Goal: Task Accomplishment & Management: Use online tool/utility

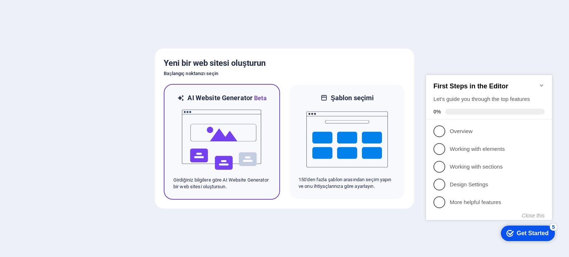
click at [225, 157] on img at bounding box center [221, 140] width 81 height 74
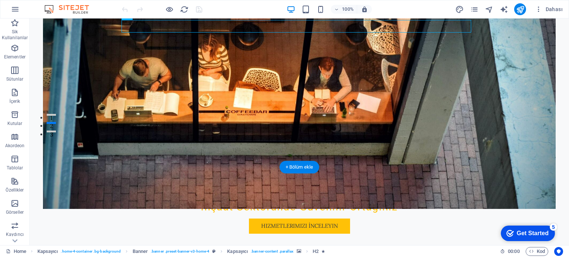
scroll to position [222, 0]
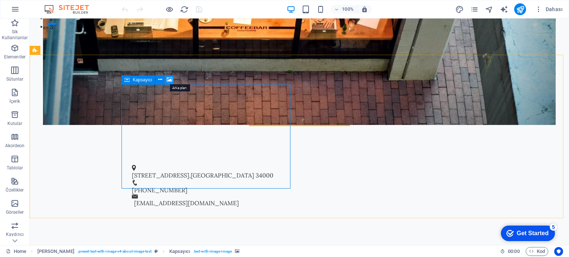
click at [170, 80] on icon at bounding box center [170, 80] width 6 height 8
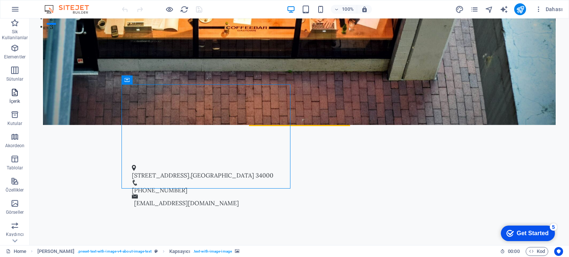
click at [16, 98] on span "İçerik" at bounding box center [15, 97] width 30 height 18
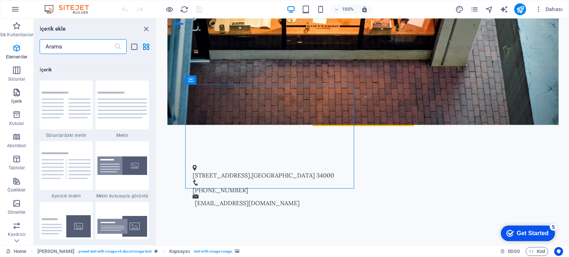
scroll to position [1295, 0]
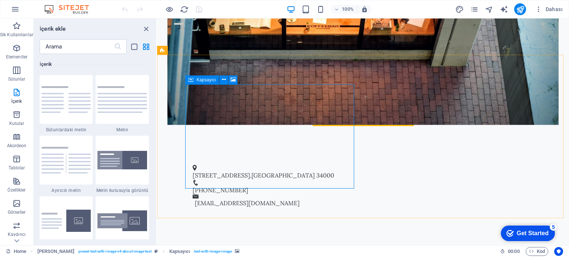
click at [194, 79] on div "Kapsayıcı" at bounding box center [202, 80] width 34 height 9
click at [225, 78] on icon at bounding box center [224, 80] width 4 height 8
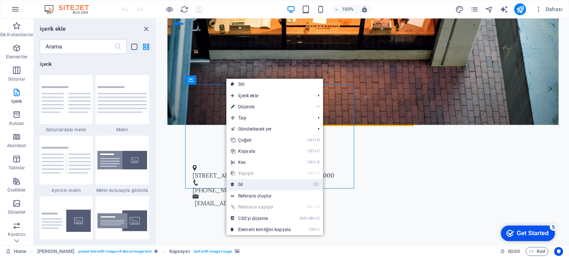
click at [241, 182] on link "⌦ Sil" at bounding box center [260, 184] width 69 height 11
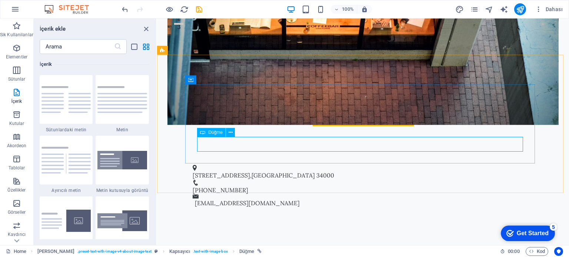
click at [206, 133] on div "Düğme" at bounding box center [211, 132] width 29 height 9
click at [229, 131] on icon at bounding box center [230, 133] width 4 height 8
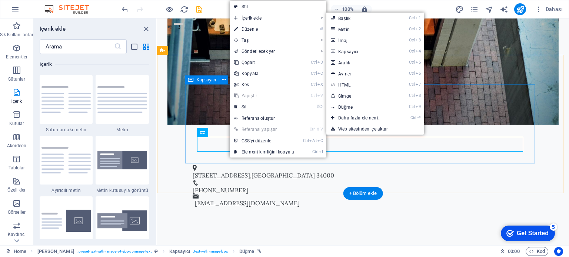
click at [194, 84] on div "Kapsayıcı" at bounding box center [202, 80] width 34 height 9
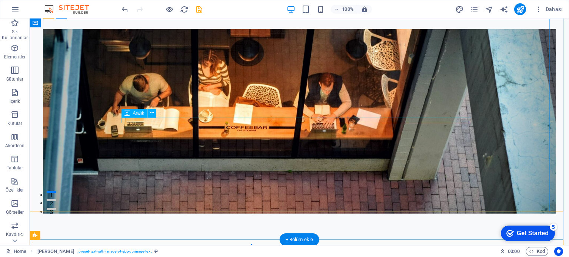
scroll to position [0, 0]
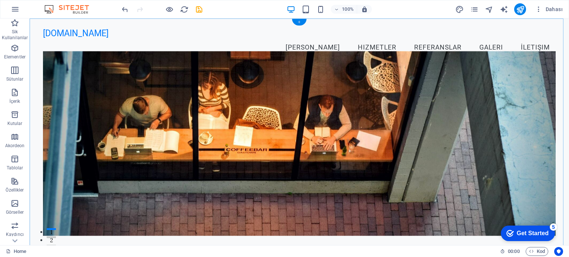
click at [300, 20] on div "+" at bounding box center [299, 22] width 14 height 7
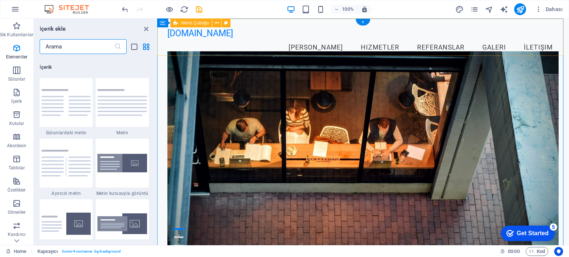
scroll to position [1295, 0]
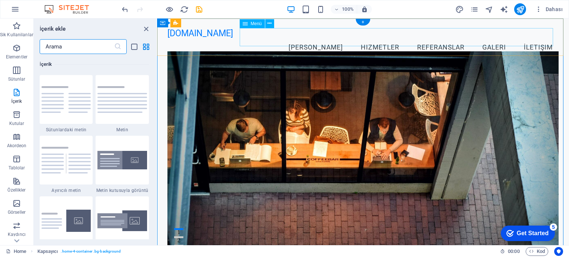
click at [320, 39] on nav "[PERSON_NAME] Referanslar Galeri İletişim" at bounding box center [362, 48] width 391 height 19
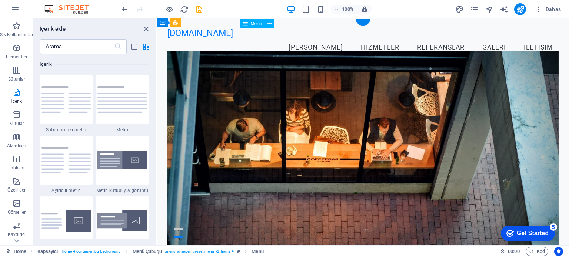
click at [320, 39] on nav "[PERSON_NAME] Referanslar Galeri İletişim" at bounding box center [362, 48] width 391 height 19
click at [252, 24] on span "Menü" at bounding box center [256, 23] width 11 height 4
click at [244, 24] on icon at bounding box center [244, 23] width 5 height 9
click at [207, 29] on div "dogruharita.com.tr Menu Ana Sayfa Hizmetler Referanslar Galeri İletişim" at bounding box center [363, 43] width 412 height 48
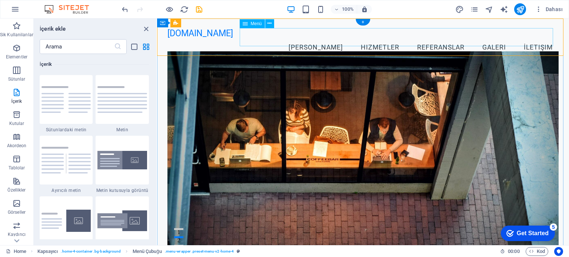
click at [360, 39] on nav "[PERSON_NAME] Referanslar Galeri İletişim" at bounding box center [362, 48] width 391 height 19
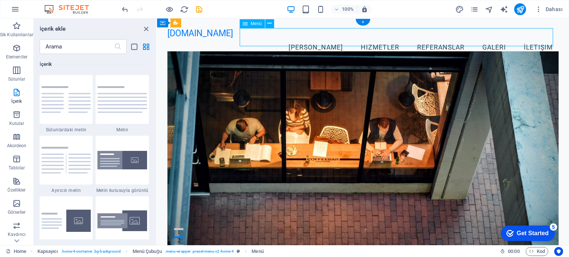
click at [384, 39] on nav "[PERSON_NAME] Referanslar Galeri İletişim" at bounding box center [362, 48] width 391 height 19
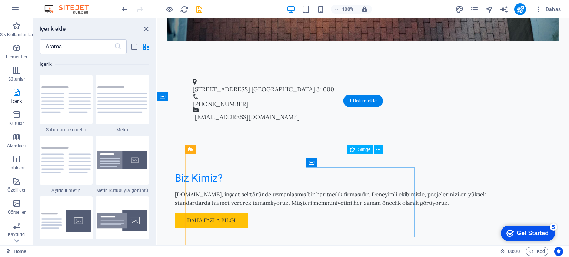
scroll to position [370, 0]
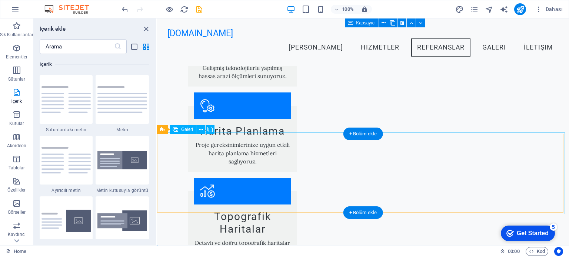
scroll to position [592, 0]
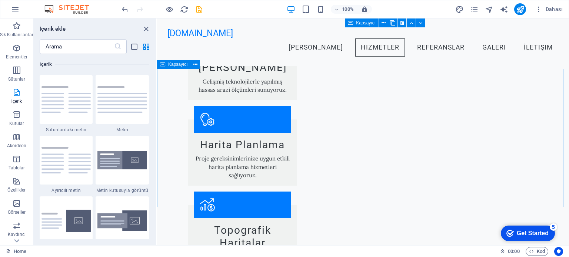
click at [165, 65] on div "Kapsayıcı" at bounding box center [174, 64] width 34 height 9
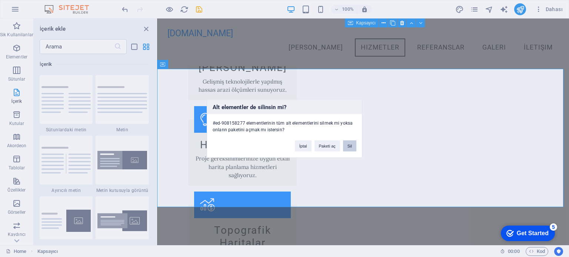
click at [348, 145] on button "Sil" at bounding box center [349, 145] width 13 height 11
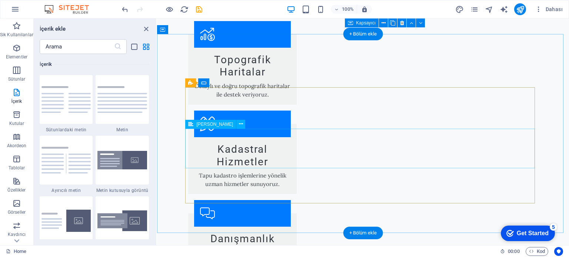
scroll to position [777, 0]
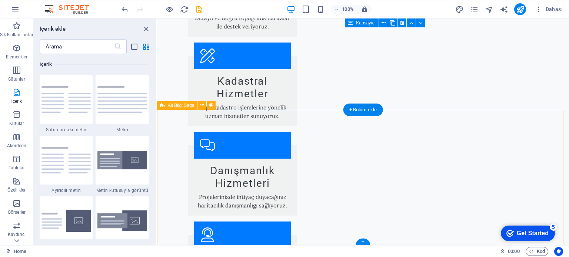
scroll to position [843, 0]
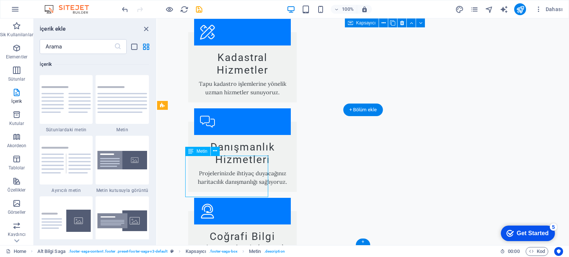
scroll to position [842, 0]
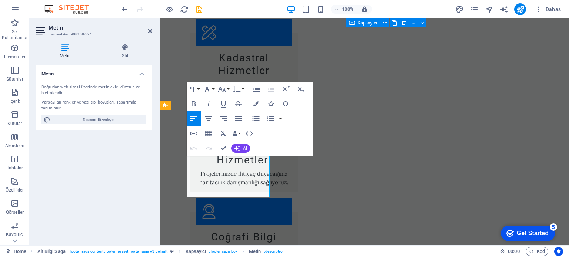
drag, startPoint x: 251, startPoint y: 187, endPoint x: 187, endPoint y: 185, distance: 63.7
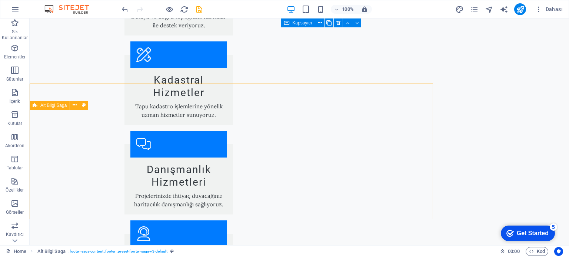
scroll to position [868, 0]
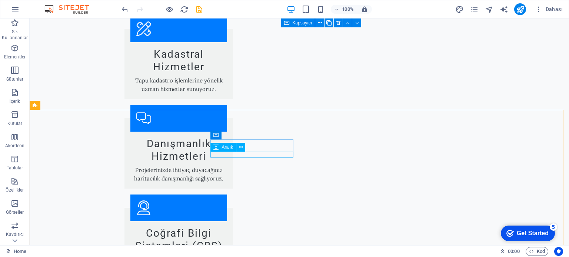
click at [226, 148] on span "Aralık" at bounding box center [226, 147] width 11 height 4
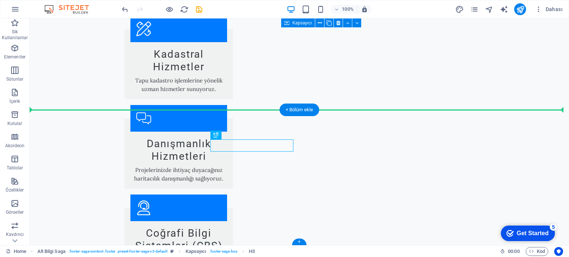
drag, startPoint x: 241, startPoint y: 145, endPoint x: 170, endPoint y: 130, distance: 73.0
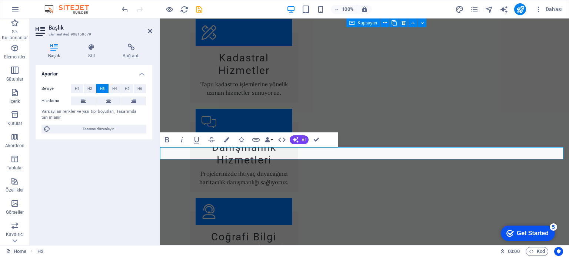
click at [60, 114] on div "Varsayılan renkler ve yazı tipi boyutları, Tasarımda tanımlanır." at bounding box center [93, 115] width 105 height 12
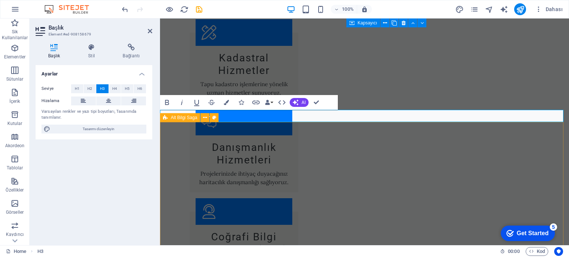
drag, startPoint x: 243, startPoint y: 133, endPoint x: 376, endPoint y: 135, distance: 132.6
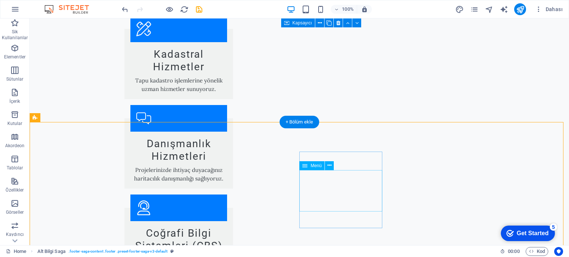
click at [326, 163] on button at bounding box center [329, 165] width 9 height 9
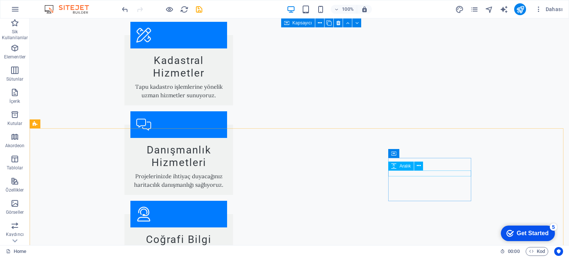
click at [399, 164] on span "Aralık" at bounding box center [404, 166] width 11 height 4
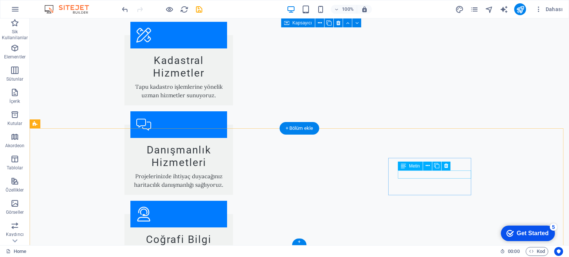
click at [403, 167] on span "Simge" at bounding box center [405, 166] width 13 height 4
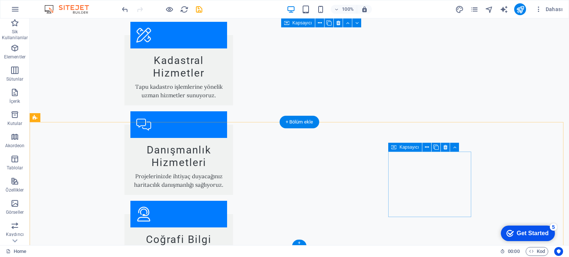
scroll to position [868, 0]
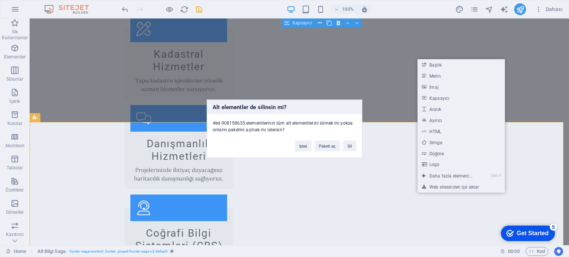
click at [403, 183] on div "Alt elementler de silinsin mi? #ed-908158655 elementlerinin tüm alt elementleri…" at bounding box center [284, 128] width 569 height 257
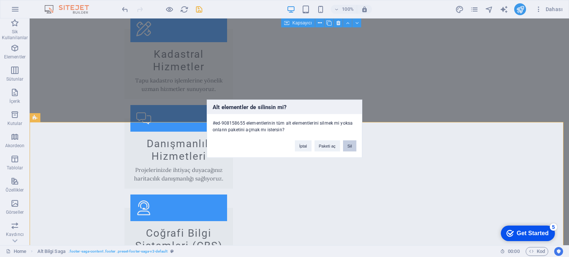
click at [352, 142] on button "Sil" at bounding box center [349, 145] width 13 height 11
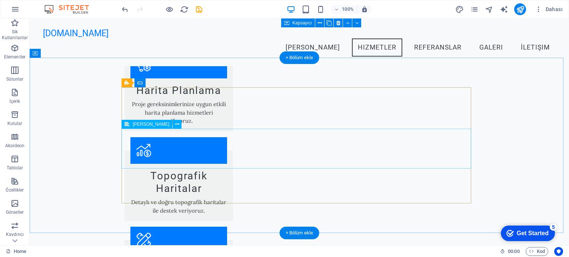
scroll to position [745, 0]
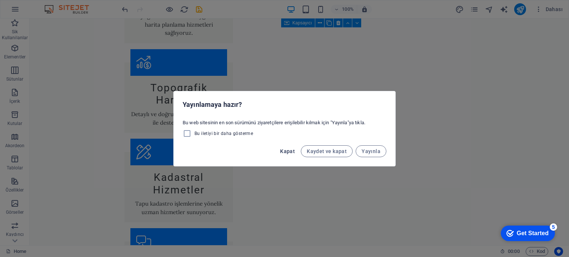
click at [285, 150] on span "Kapat" at bounding box center [287, 151] width 15 height 6
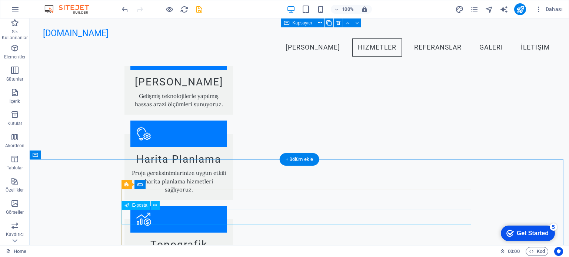
scroll to position [485, 0]
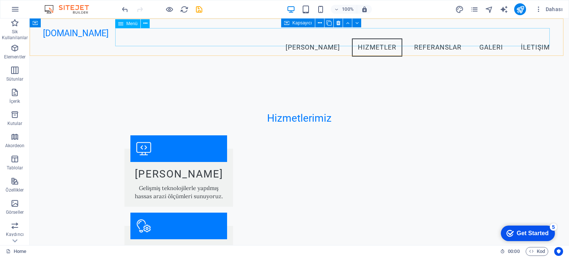
click at [526, 39] on nav "[PERSON_NAME] Referanslar Galeri İletişim" at bounding box center [299, 48] width 512 height 19
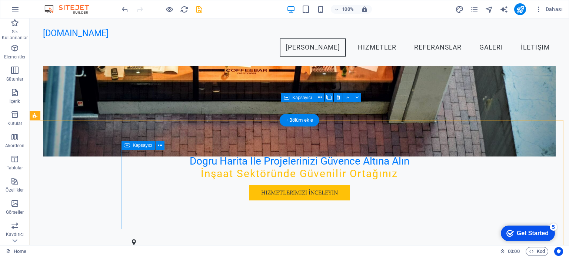
scroll to position [0, 0]
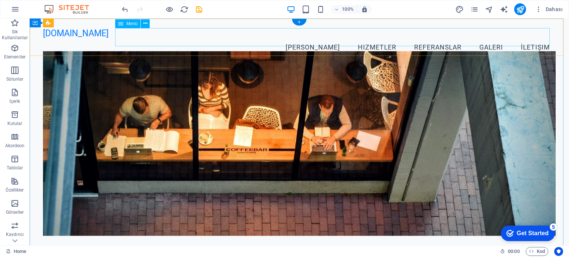
click at [315, 39] on nav "[PERSON_NAME] Referanslar Galeri İletişim" at bounding box center [299, 48] width 512 height 19
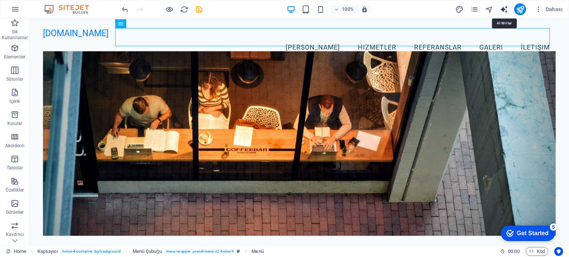
click at [505, 9] on icon "text_generator" at bounding box center [503, 9] width 9 height 9
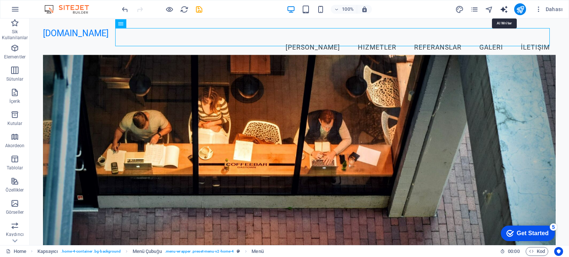
select select "English"
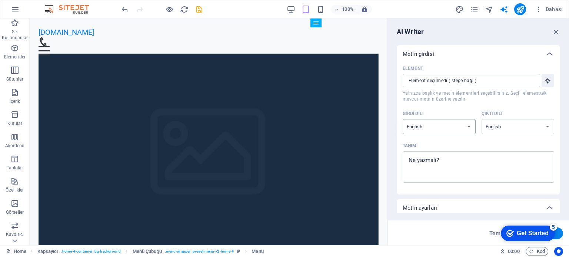
click at [461, 128] on select "Albanian Arabic Armenian Awadhi Azerbaijani Bashkir Basque Belarusian Bengali B…" at bounding box center [438, 126] width 73 height 15
click at [504, 82] on input "Element ​ Yalnızca başlık ve metin elementleri seçebilirsiniz. Seçili elementte…" at bounding box center [468, 80] width 132 height 13
click at [507, 127] on select "Albanian Arabic Armenian Awadhi Azerbaijani Bashkir Basque Belarusian Bengali B…" at bounding box center [517, 126] width 73 height 15
click at [389, 144] on div "AI Writer Metin girdisi Element ​ Yalnızca başlık ve metin elementleri seçebili…" at bounding box center [478, 132] width 181 height 227
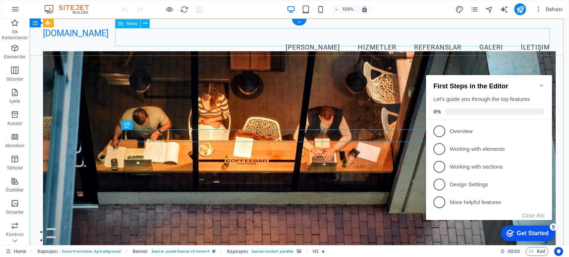
click at [427, 39] on nav "Ana Sayfa Hizmetler Referanslar Galeri İletişim" at bounding box center [299, 48] width 512 height 19
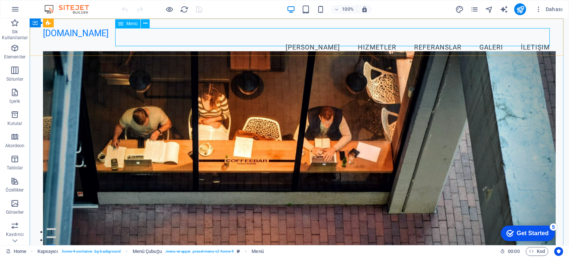
click at [144, 24] on icon at bounding box center [145, 24] width 4 height 8
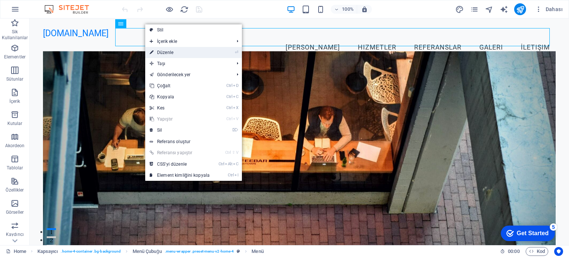
click at [167, 52] on link "⏎ Düzenle" at bounding box center [179, 52] width 69 height 11
select select
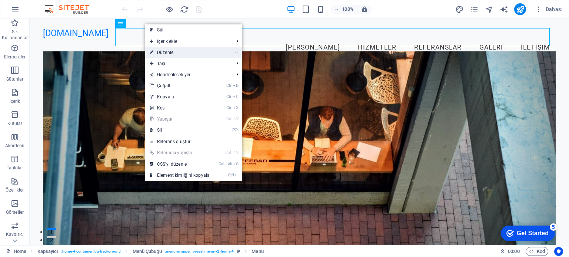
select select
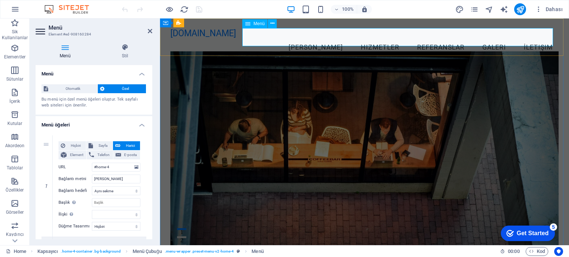
click at [362, 39] on nav "Ana Sayfa Hizmetler Referanslar Galeri İletişim" at bounding box center [364, 48] width 388 height 19
click at [370, 39] on nav "Ana Sayfa Hizmetler Referanslar Galeri İletişim" at bounding box center [364, 48] width 388 height 19
click at [272, 23] on icon at bounding box center [272, 24] width 4 height 8
click at [248, 105] on figure at bounding box center [364, 154] width 388 height 207
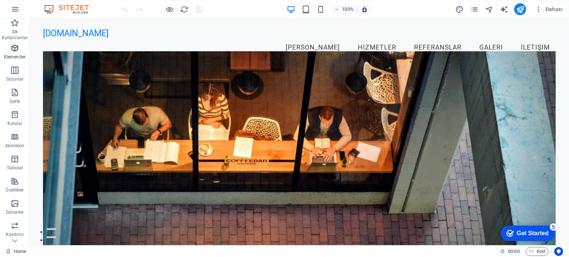
click at [12, 51] on icon "button" at bounding box center [14, 48] width 9 height 9
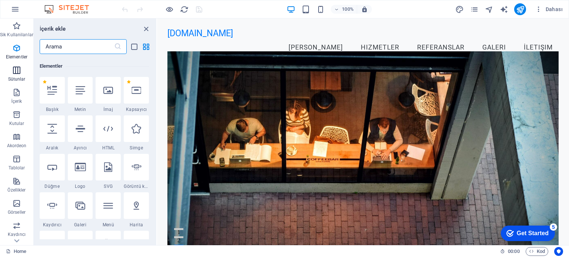
scroll to position [78, 0]
click at [13, 72] on icon "button" at bounding box center [16, 70] width 9 height 9
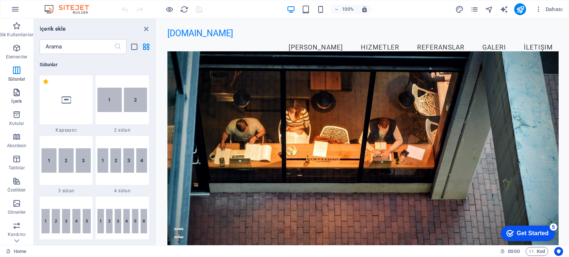
click at [14, 96] on icon "button" at bounding box center [16, 92] width 9 height 9
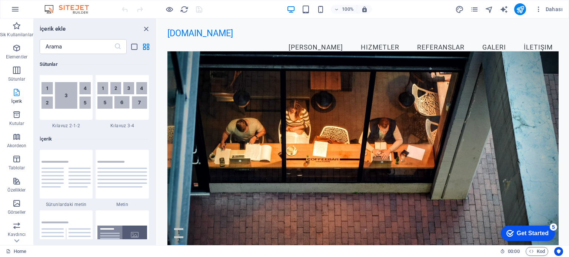
scroll to position [1295, 0]
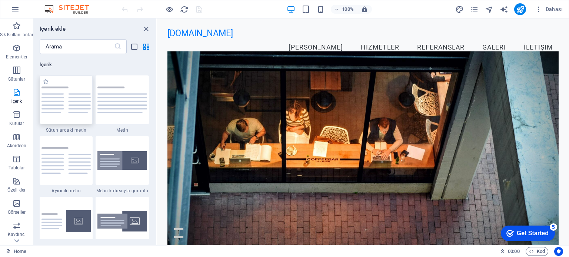
click at [82, 104] on img at bounding box center [66, 100] width 50 height 26
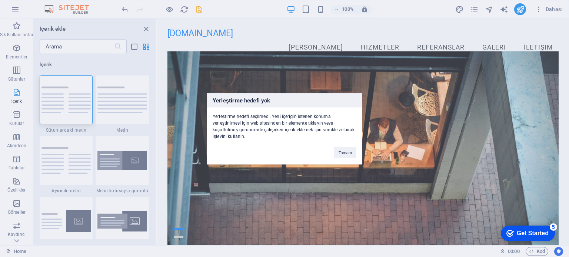
click at [139, 103] on div "Yerleştirme hedefi yok Yerleştirme hedefi seçilmedi. Yeni içeriğin istenen konu…" at bounding box center [284, 128] width 569 height 257
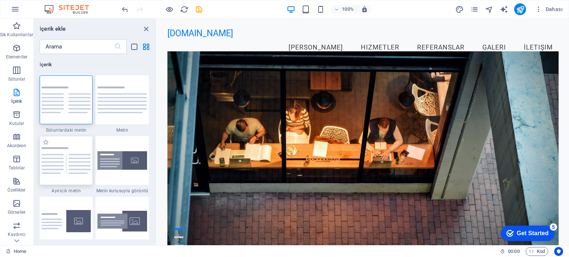
click at [66, 164] on img at bounding box center [66, 160] width 50 height 26
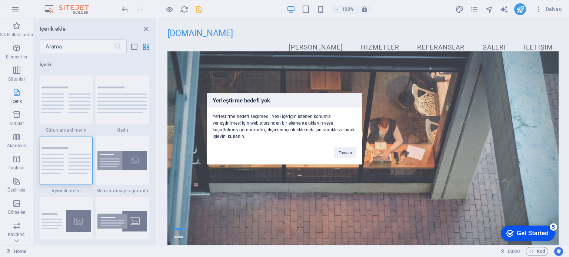
click at [134, 162] on div "Yerleştirme hedefi yok Yerleştirme hedefi seçilmedi. Yeni içeriğin istenen konu…" at bounding box center [284, 128] width 569 height 257
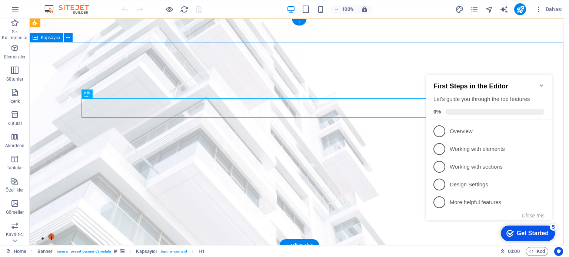
drag, startPoint x: 142, startPoint y: 91, endPoint x: 144, endPoint y: 84, distance: 7.2
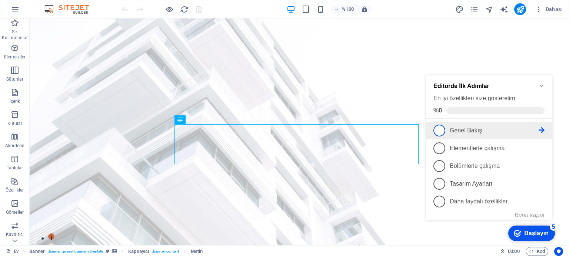
click at [439, 130] on span "1" at bounding box center [439, 131] width 12 height 12
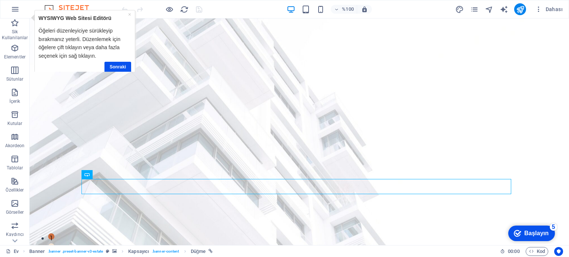
click at [544, 233] on font "Başlayın" at bounding box center [536, 233] width 24 height 6
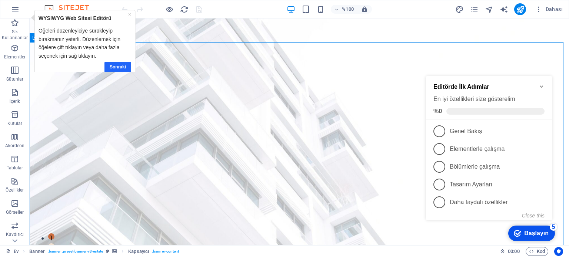
click at [120, 68] on font "Sonraki" at bounding box center [118, 66] width 16 height 5
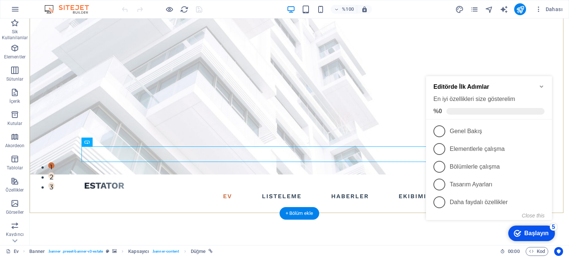
scroll to position [74, 0]
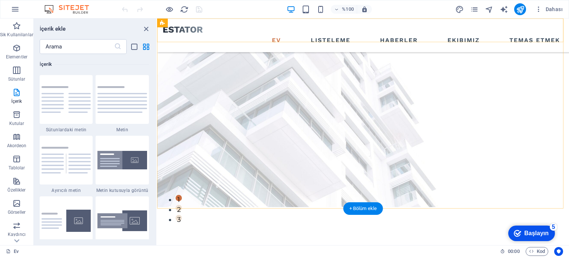
scroll to position [37, 0]
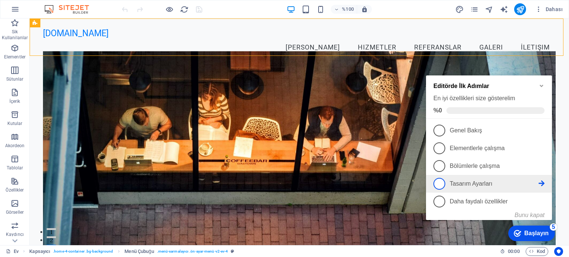
click at [466, 183] on font "Tasarım Ayarları" at bounding box center [470, 184] width 43 height 6
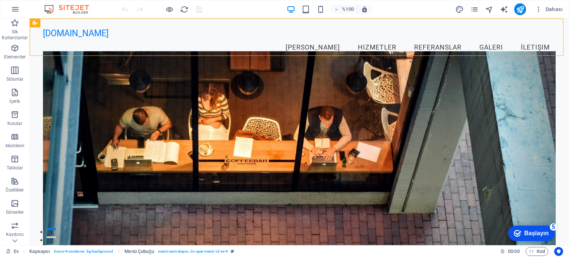
click at [530, 232] on font "Başlayın" at bounding box center [536, 233] width 24 height 6
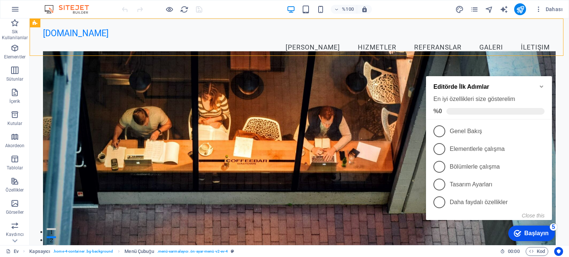
click at [460, 111] on span at bounding box center [495, 111] width 98 height 7
click at [455, 86] on font "Editörde İlk Adımlar" at bounding box center [461, 87] width 56 height 6
click at [541, 86] on icon "Minimize checklist" at bounding box center [540, 87] width 3 height 2
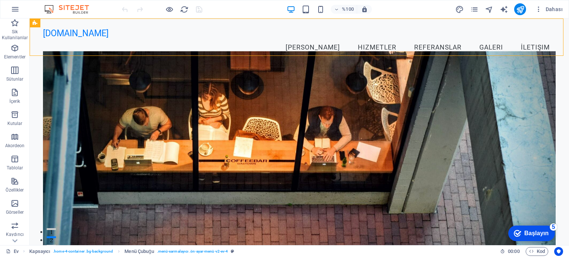
drag, startPoint x: 533, startPoint y: 234, endPoint x: 615, endPoint y: 344, distance: 137.6
click at [533, 234] on font "Başlayın" at bounding box center [536, 233] width 24 height 6
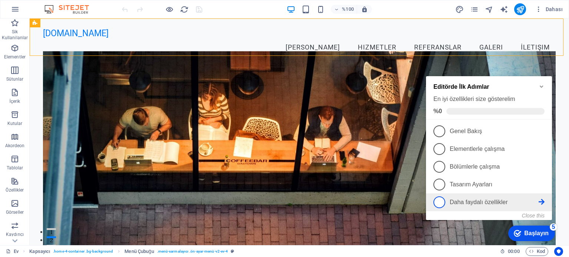
click at [472, 201] on font "Daha faydalı özellikler" at bounding box center [478, 202] width 58 height 6
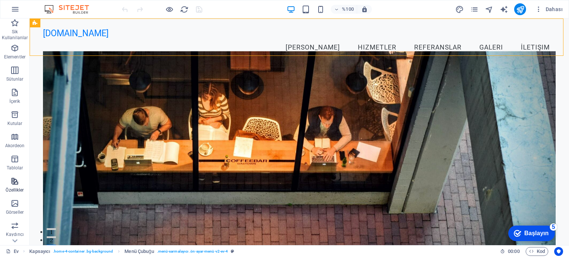
click at [16, 183] on icon "button" at bounding box center [14, 181] width 9 height 9
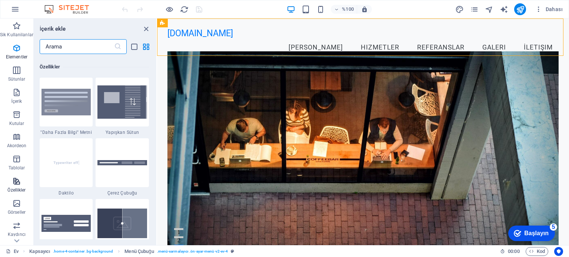
scroll to position [2886, 0]
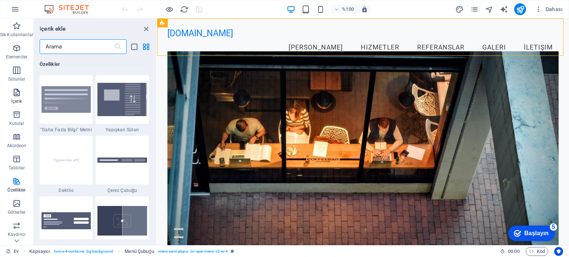
click at [15, 97] on span "İçerik" at bounding box center [16, 97] width 33 height 18
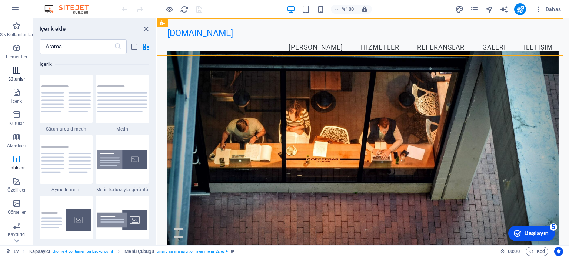
scroll to position [1295, 0]
click at [146, 27] on icon "paneli kapat" at bounding box center [146, 29] width 9 height 9
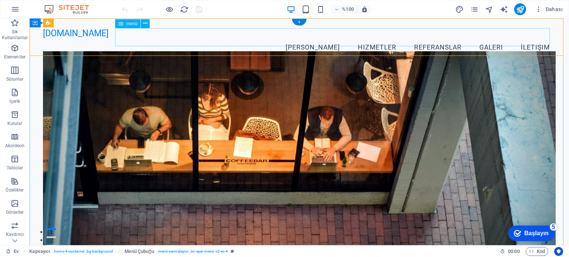
click at [303, 39] on nav "[PERSON_NAME] Referanslar Galeri İletişim" at bounding box center [299, 48] width 512 height 19
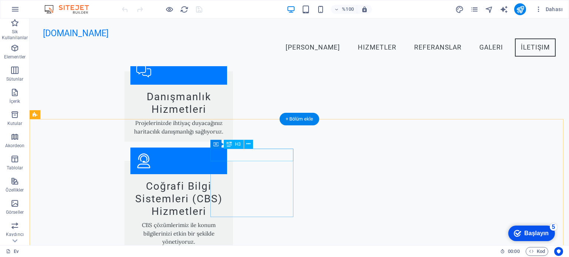
scroll to position [994, 0]
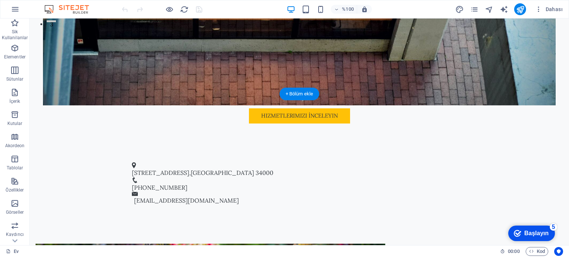
scroll to position [253, 0]
